Goal: Entertainment & Leisure: Consume media (video, audio)

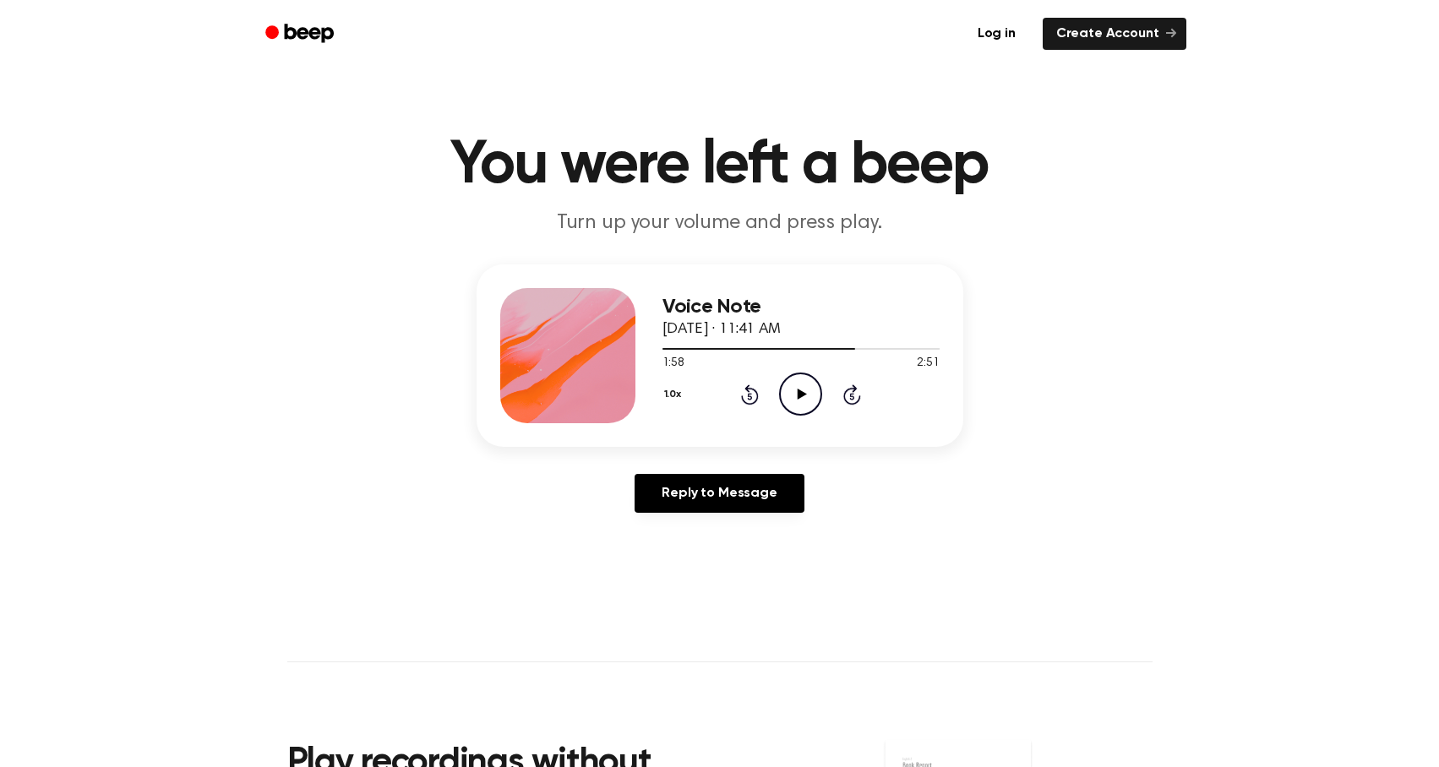
click at [788, 403] on icon "Play Audio" at bounding box center [800, 394] width 43 height 43
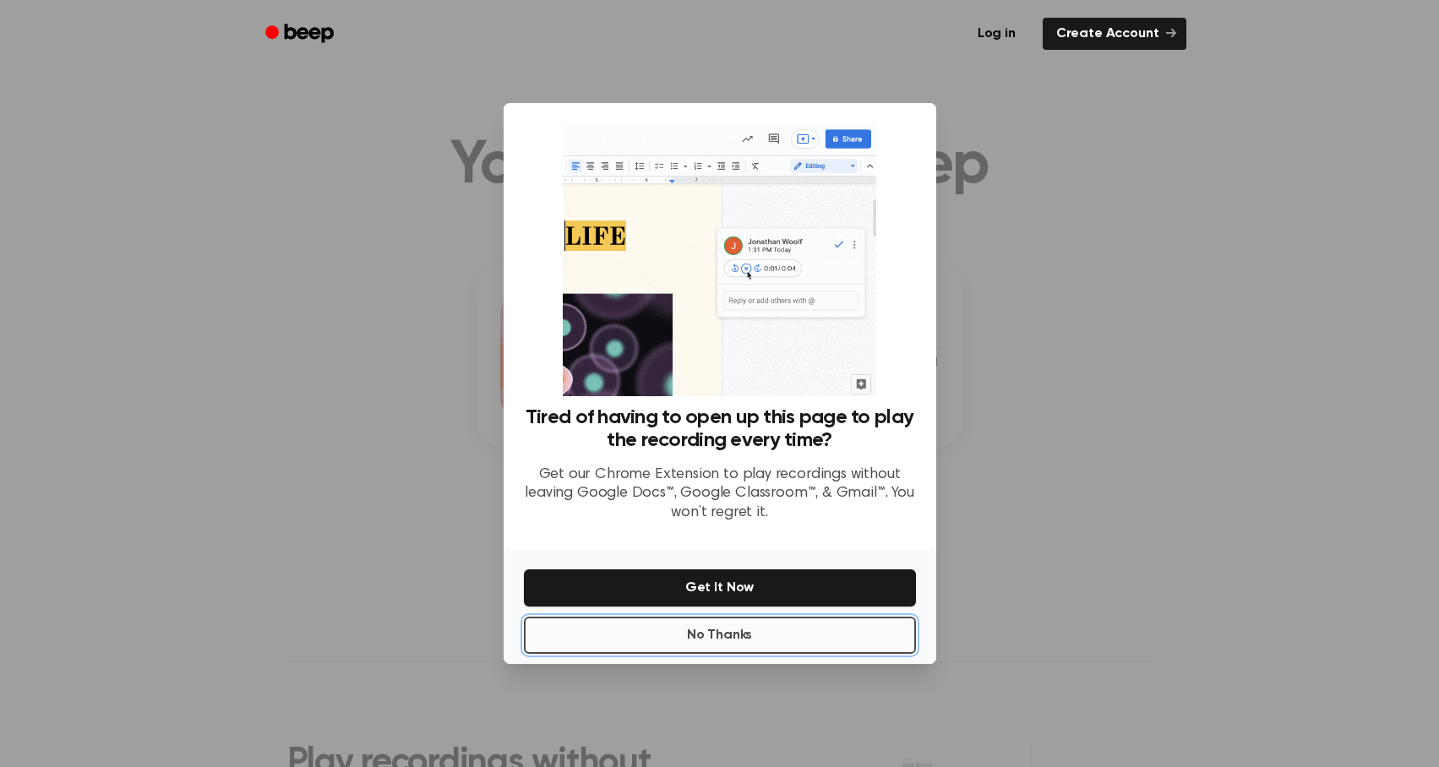
click at [857, 640] on button "No Thanks" at bounding box center [720, 635] width 392 height 37
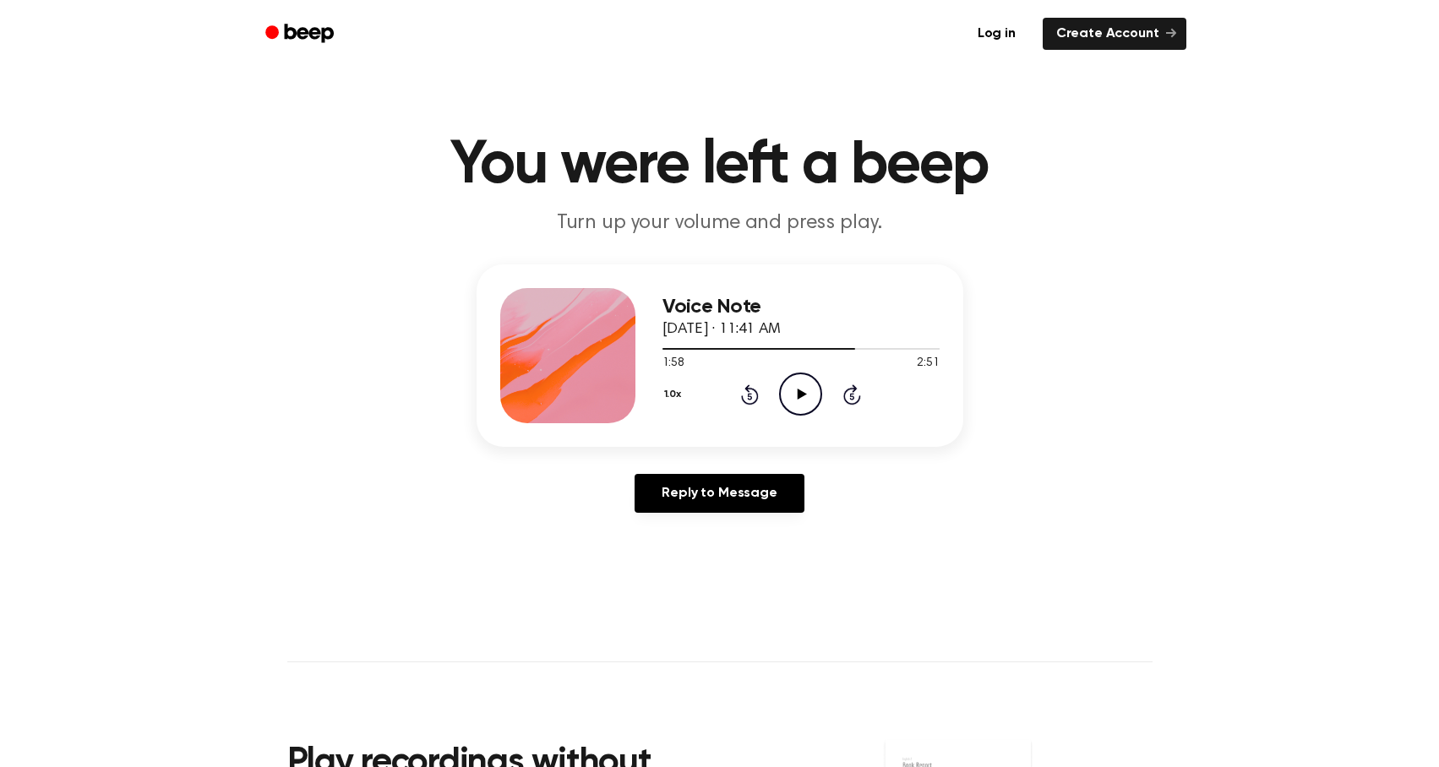
click at [797, 411] on icon "Play Audio" at bounding box center [800, 394] width 43 height 43
click at [846, 347] on div at bounding box center [800, 348] width 277 height 14
click at [829, 347] on div at bounding box center [800, 348] width 277 height 14
click at [806, 381] on icon "Play Audio" at bounding box center [800, 394] width 43 height 43
click at [787, 388] on icon "Pause Audio" at bounding box center [800, 394] width 43 height 43
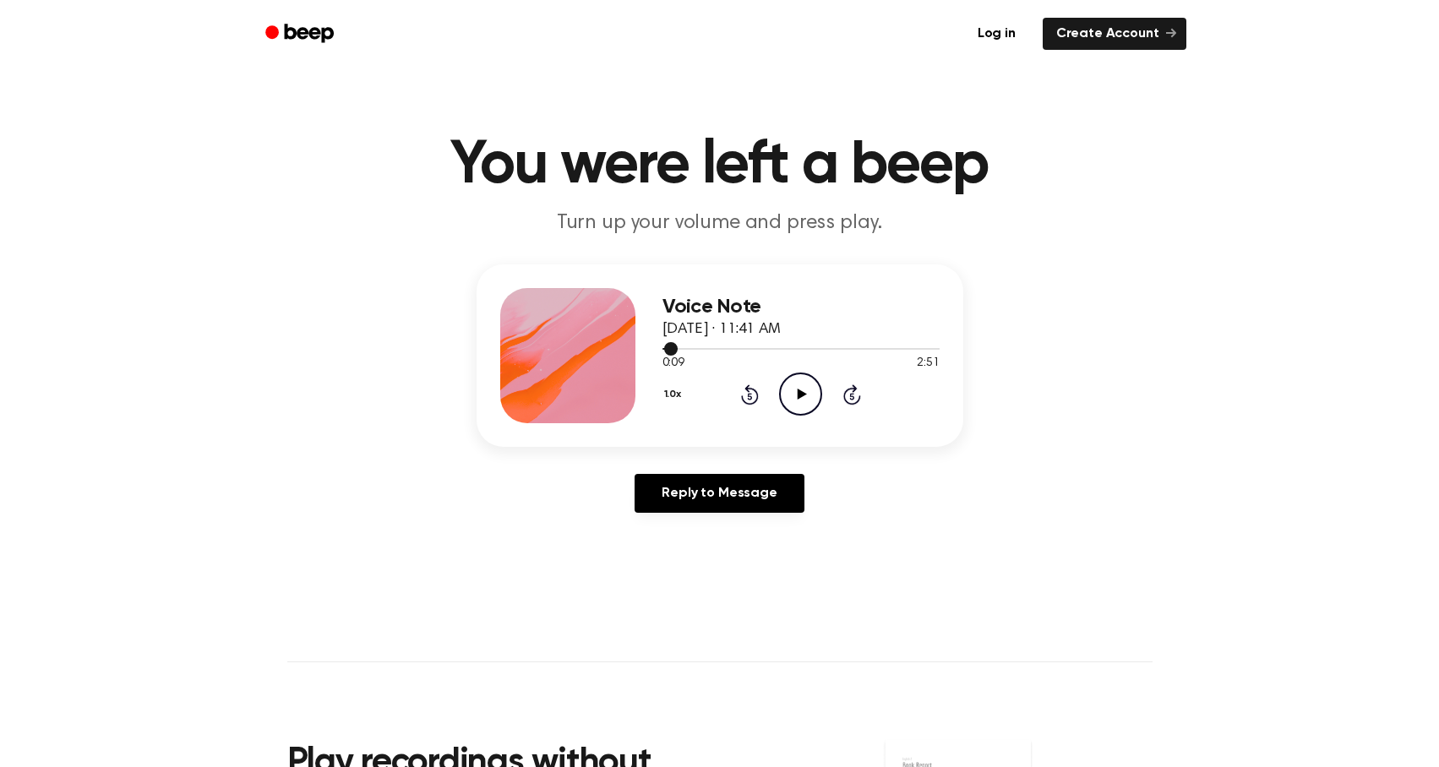
click at [912, 351] on div at bounding box center [800, 348] width 277 height 14
click at [807, 385] on icon "Play Audio" at bounding box center [800, 394] width 43 height 43
click at [921, 351] on div at bounding box center [800, 348] width 277 height 14
